Goal: Feedback & Contribution: Submit feedback/report problem

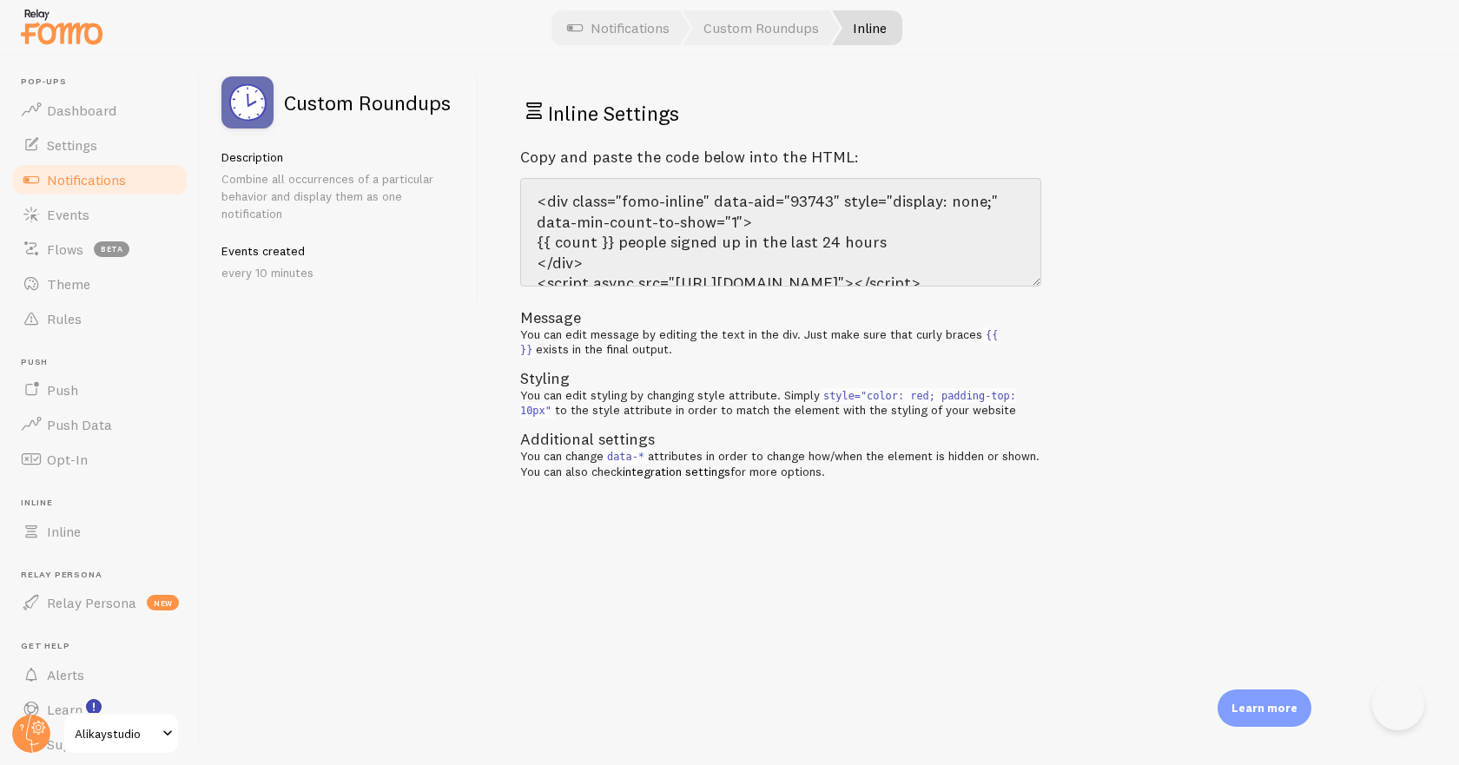
click at [1235, 547] on div "Inline Settings Copy and paste the code below into the HTML: <div class="fomo-i…" at bounding box center [969, 411] width 981 height 710
click at [1397, 707] on button "Open Beacon popover" at bounding box center [1399, 704] width 52 height 52
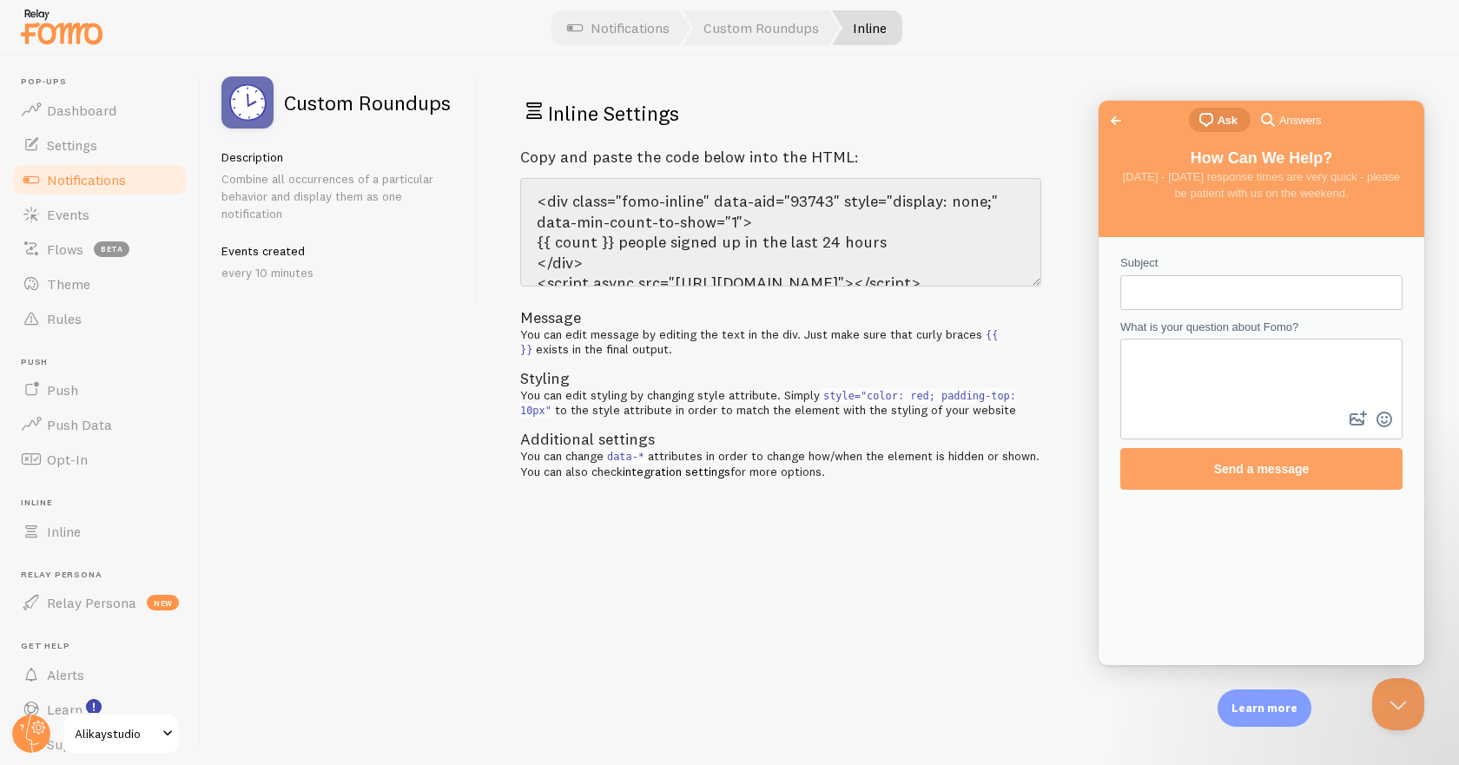
click at [1178, 287] on input "Subject" at bounding box center [1262, 292] width 255 height 31
type input "Inline Custom Roundups not showing"
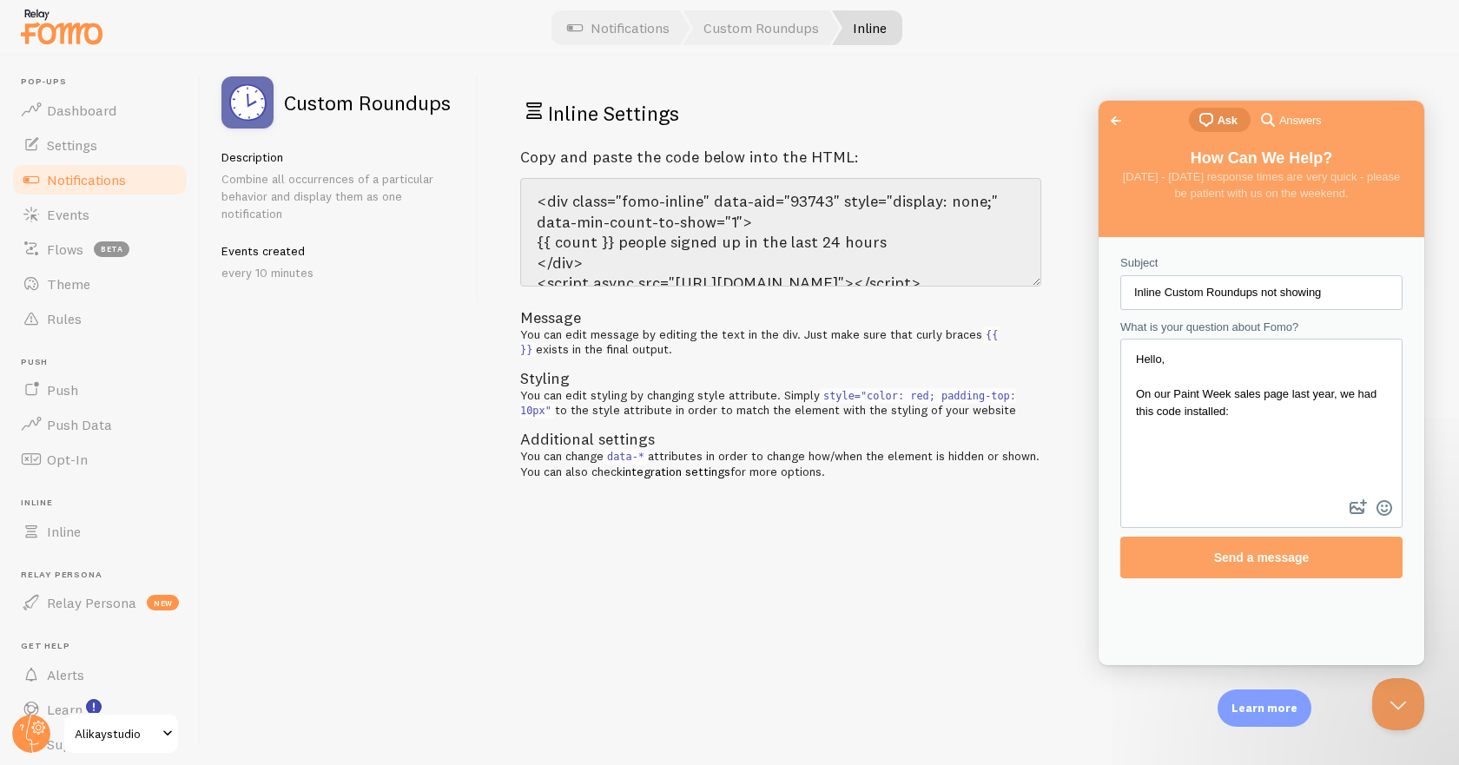
scroll to position [12, 0]
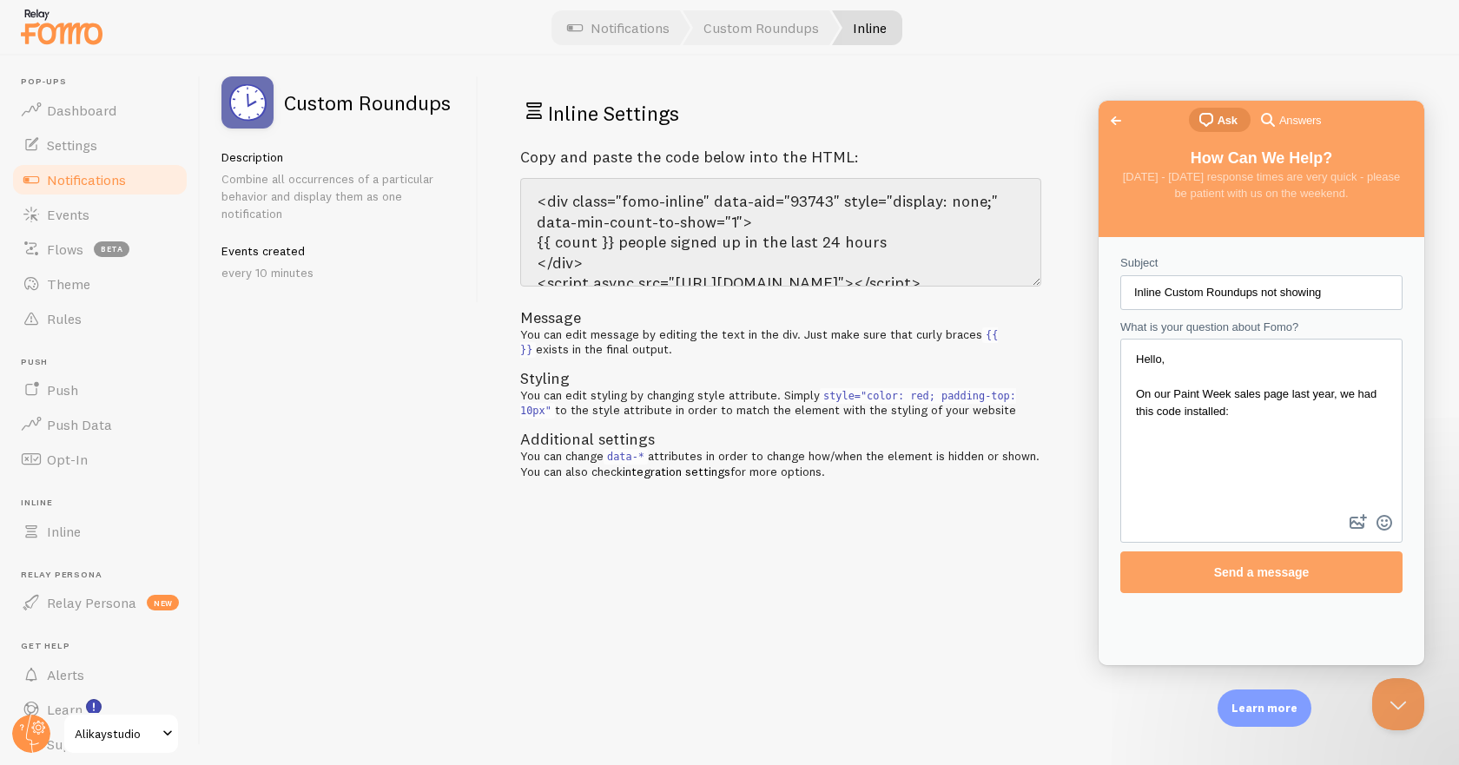
paste textarea "<div class="fomo-inline" style="display: none;" data-aid="93743" data-min-count…"
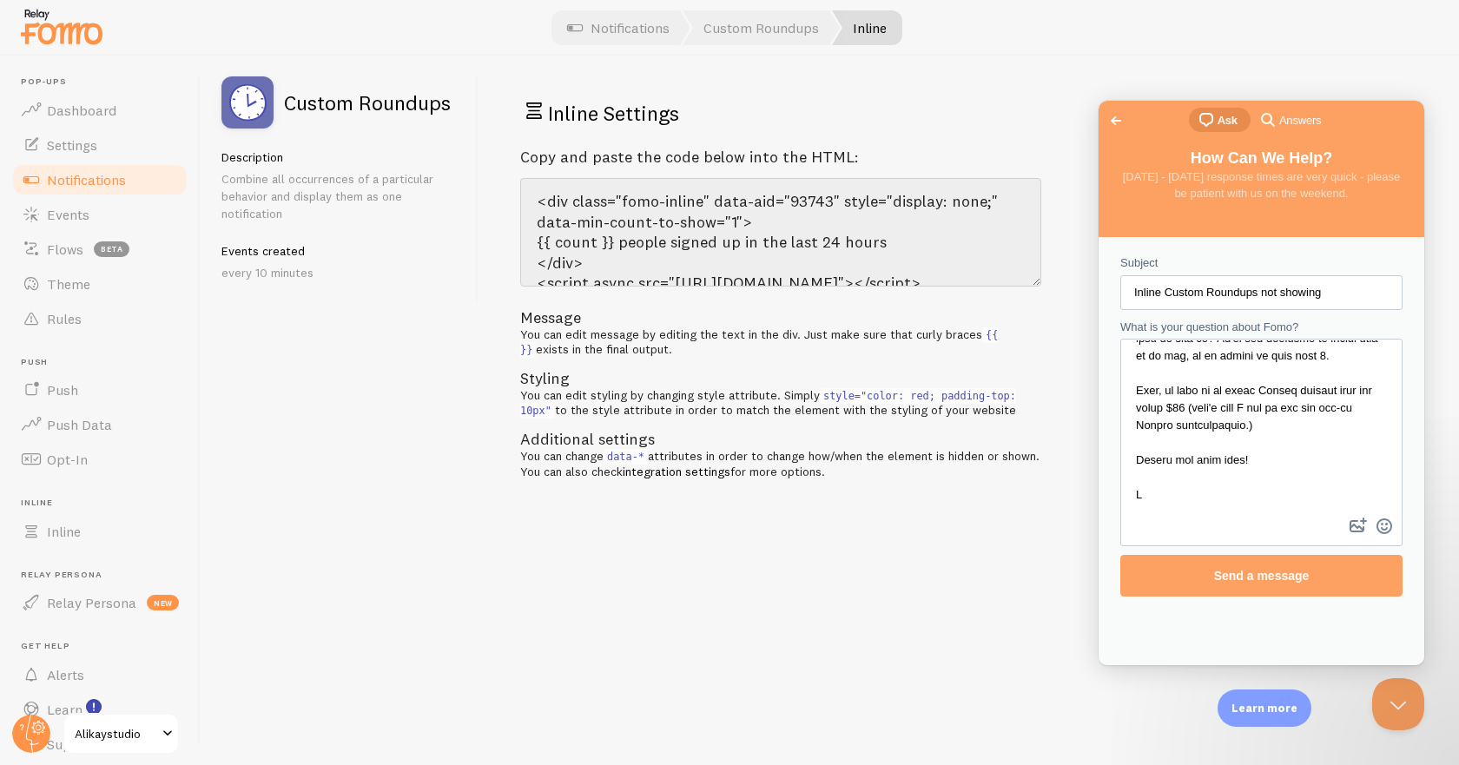
scroll to position [686, 0]
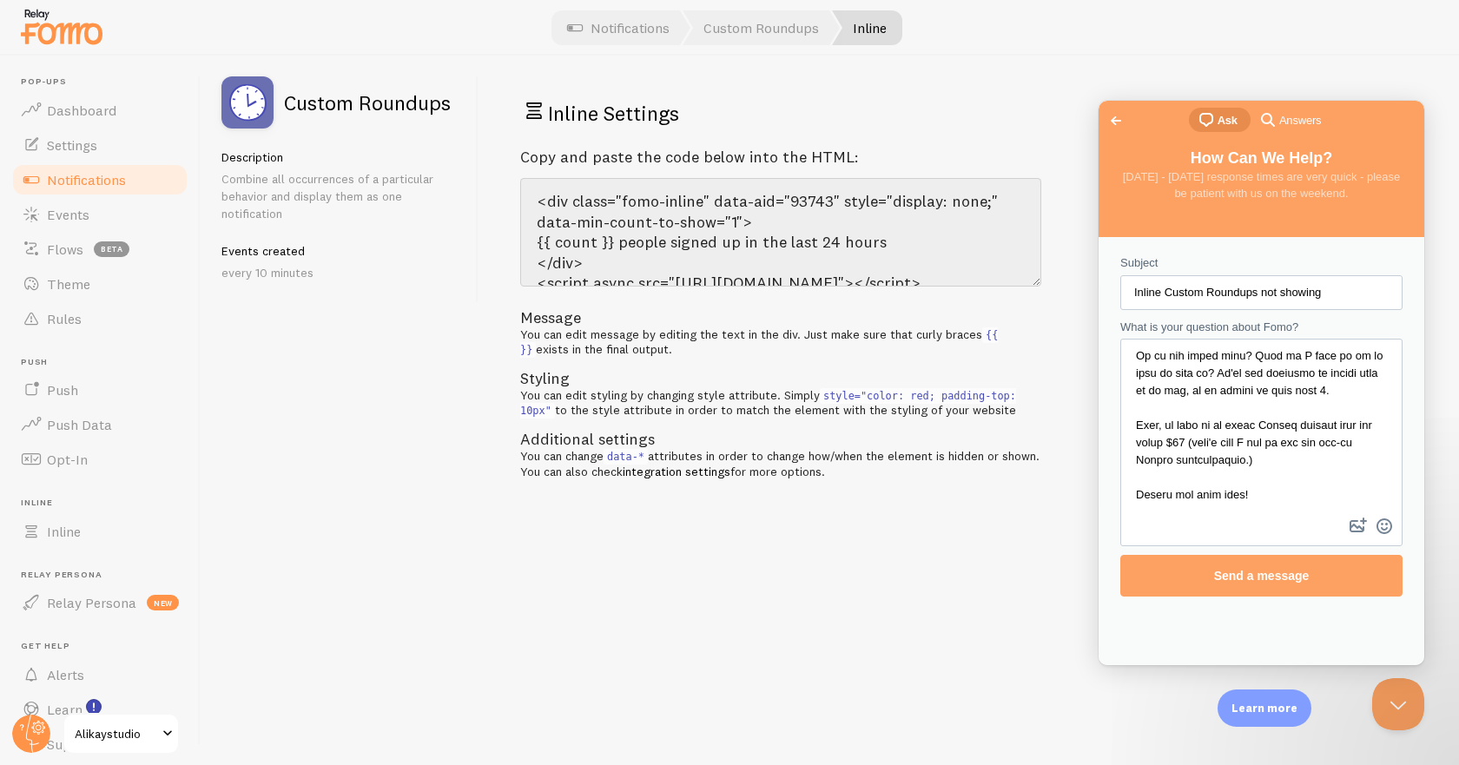
click at [1166, 515] on div "Contact form" at bounding box center [1262, 443] width 282 height 208
click at [1137, 501] on textarea "What is your question about Fomo?" at bounding box center [1261, 428] width 279 height 174
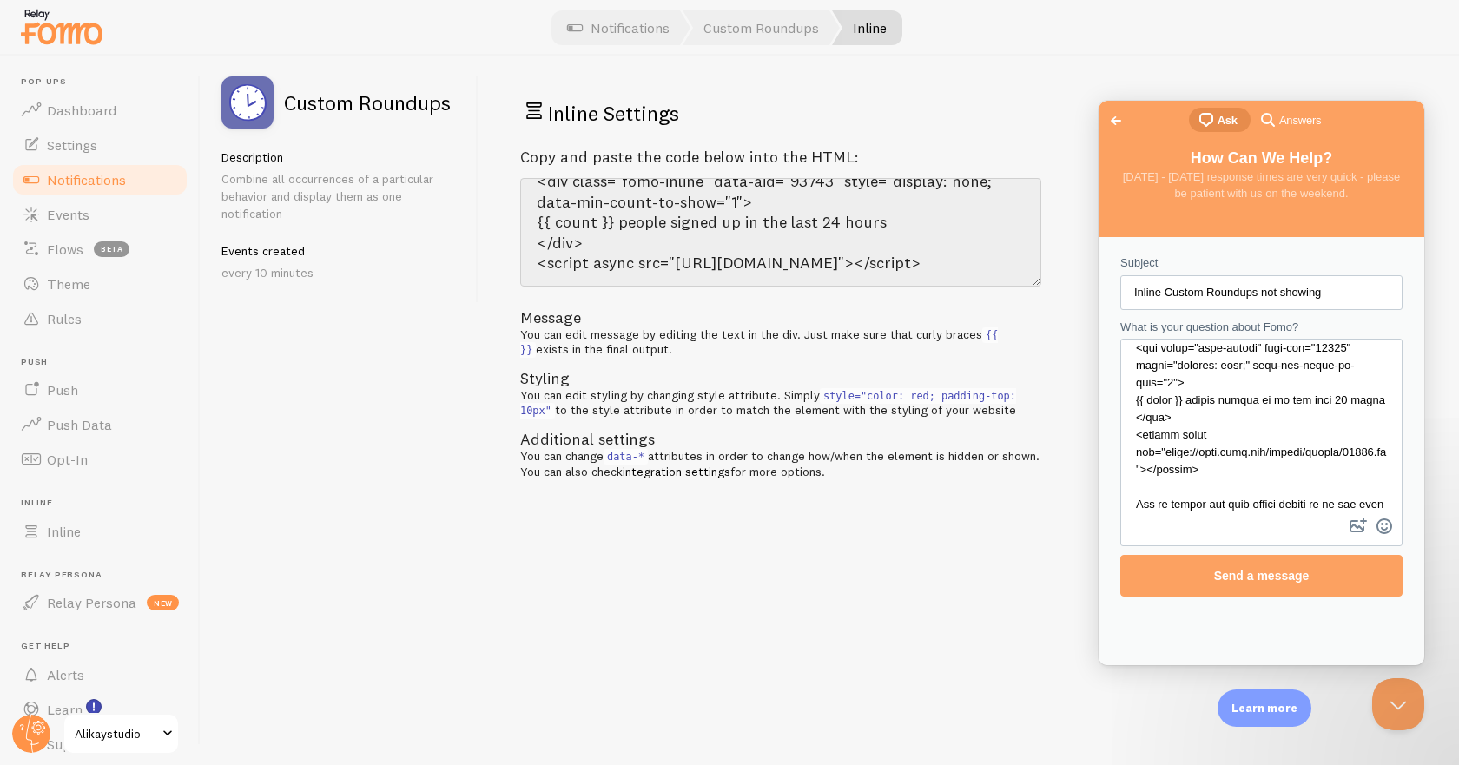
scroll to position [434, 0]
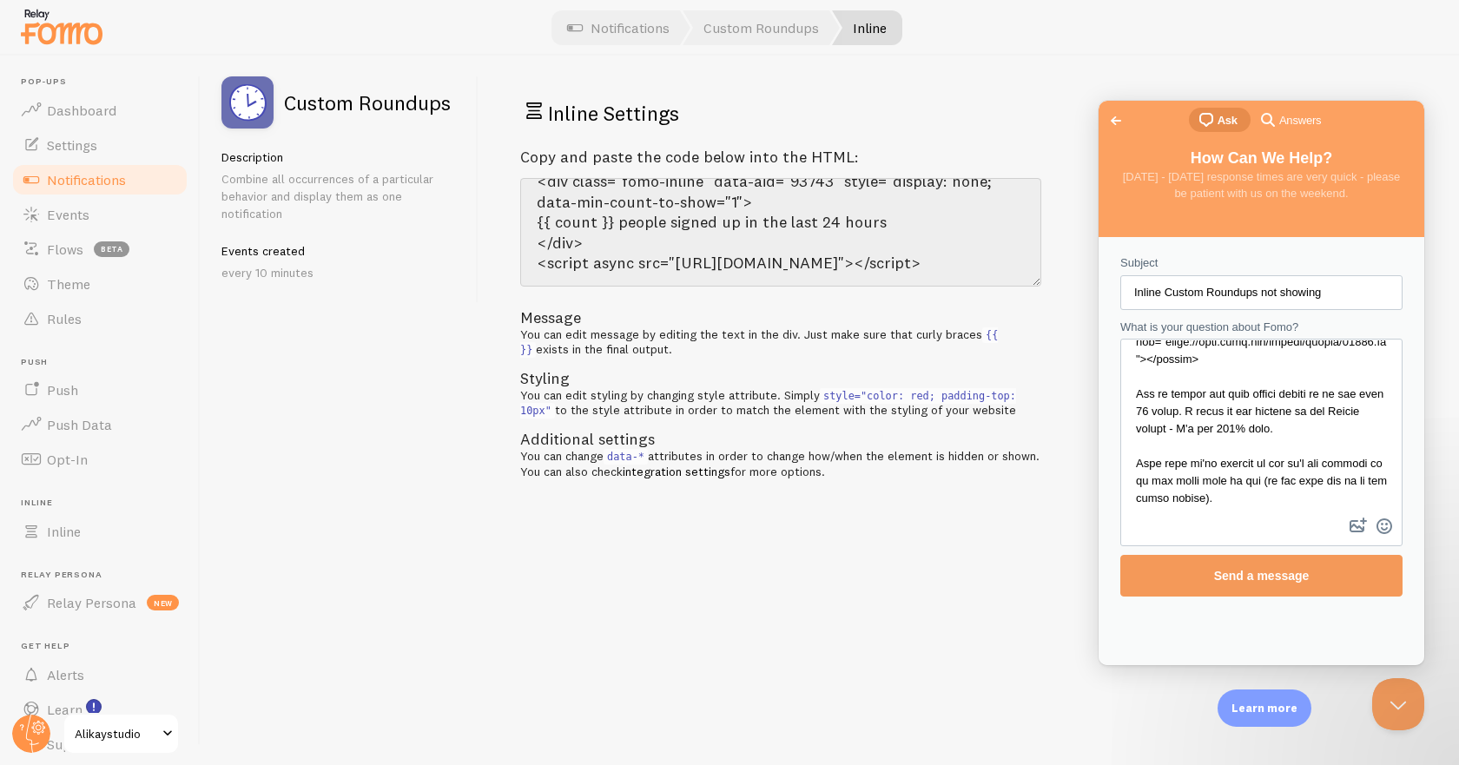
type textarea "Hello, On our Paint Week sales page last year, we had this code installed: <div…"
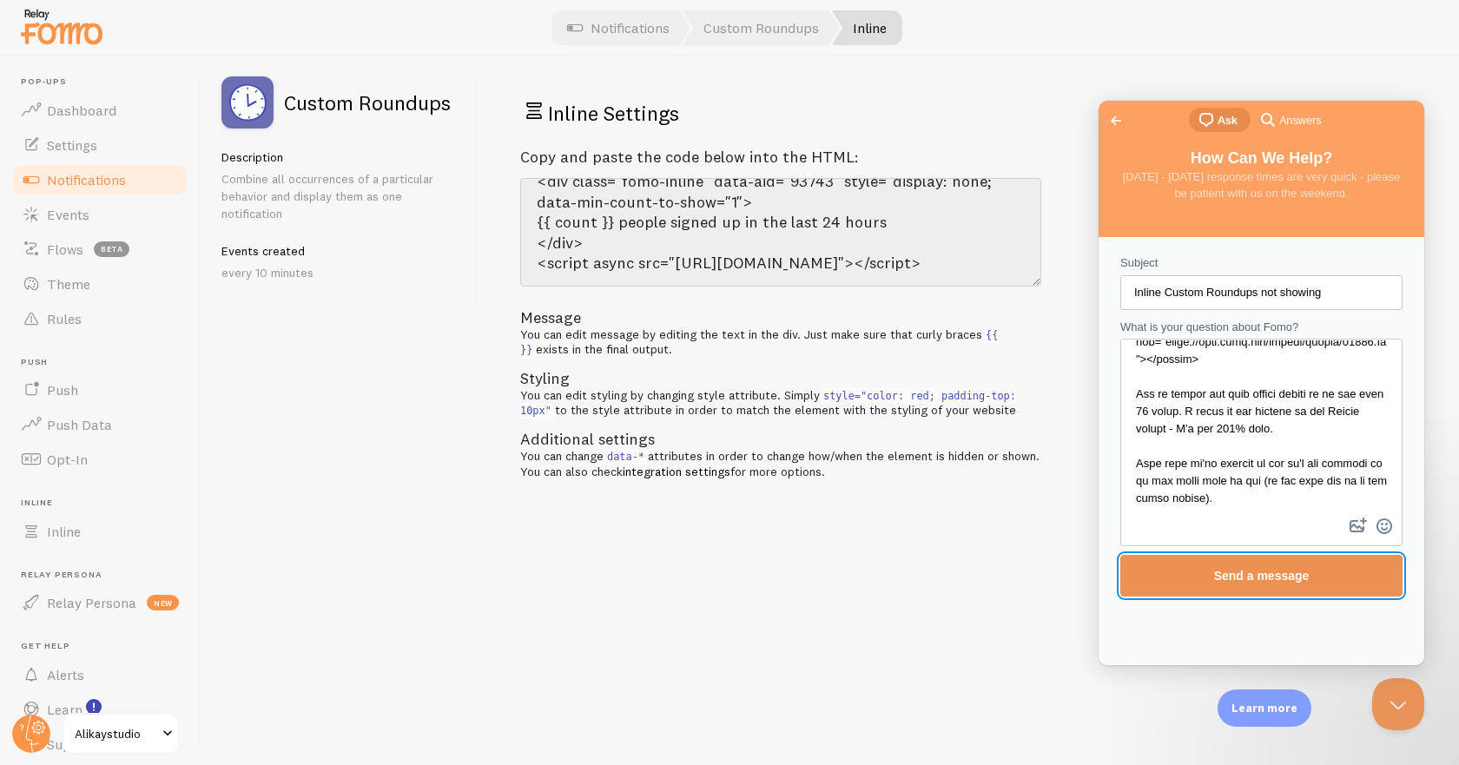
click at [1298, 575] on span "Send a message" at bounding box center [1263, 576] width 96 height 14
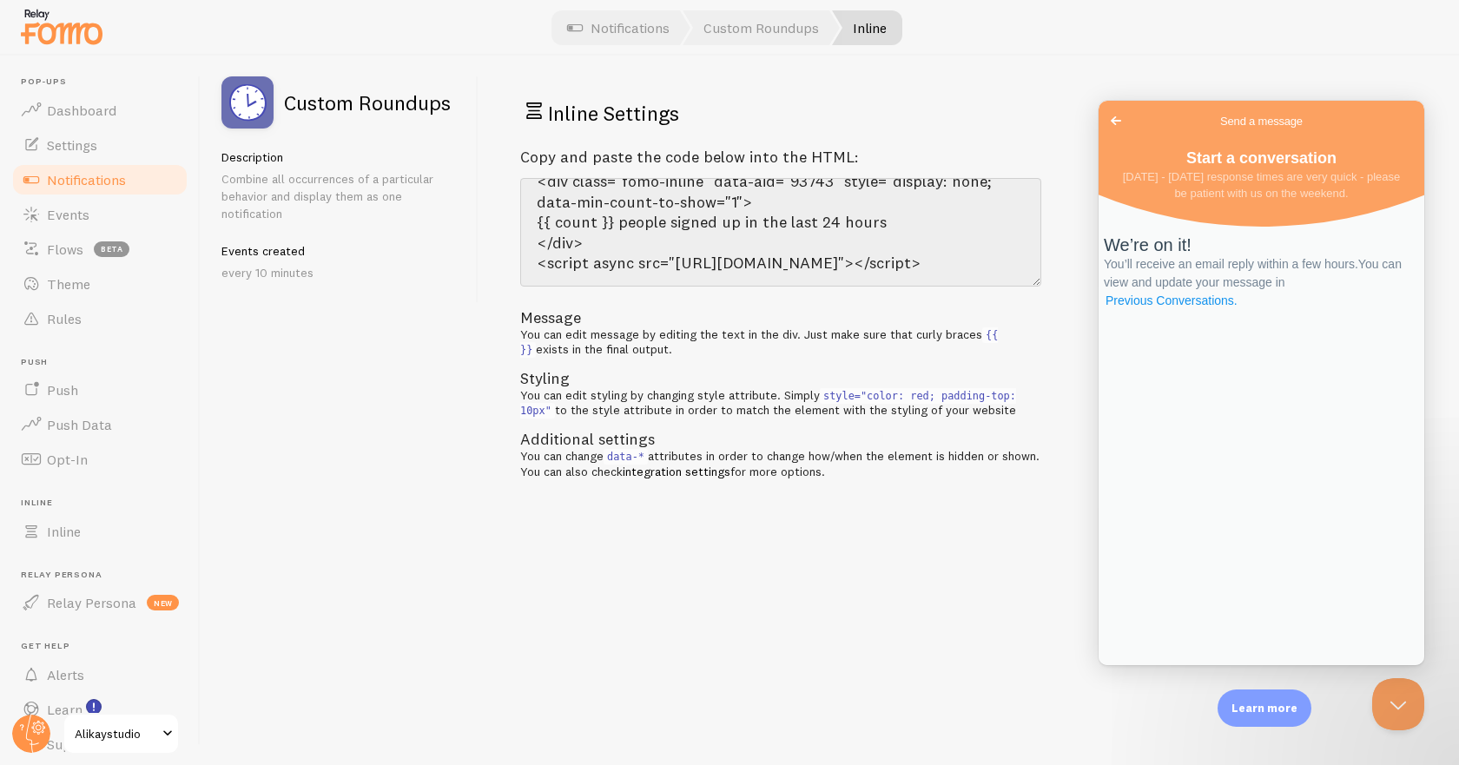
click at [1240, 310] on link "Previous Conversations ." at bounding box center [1172, 301] width 136 height 18
